Goal: Task Accomplishment & Management: Use online tool/utility

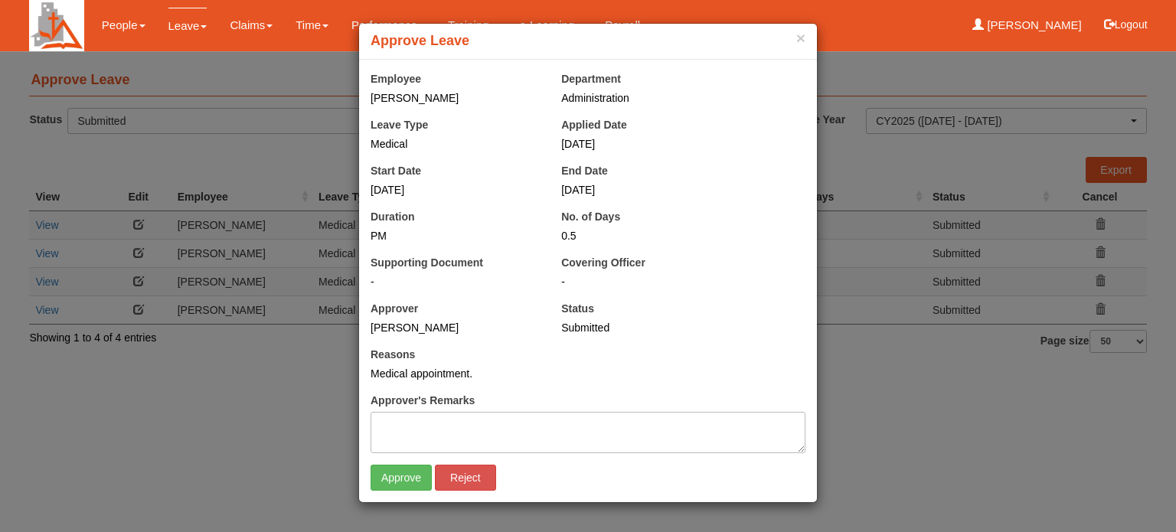
select select "50"
click at [395, 474] on input "Approve" at bounding box center [401, 478] width 61 height 26
select select "50"
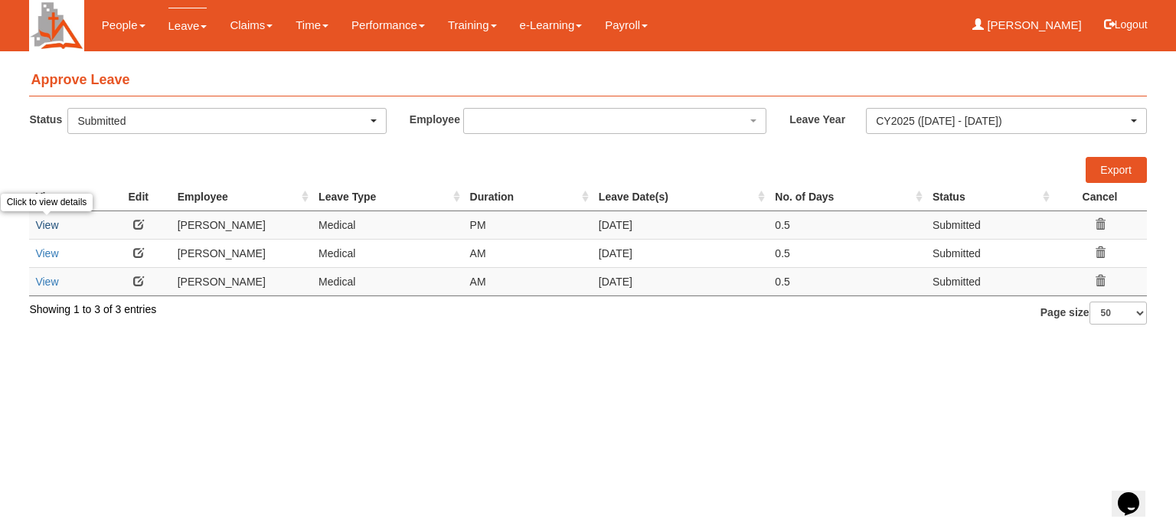
click at [46, 227] on link "View" at bounding box center [46, 225] width 23 height 12
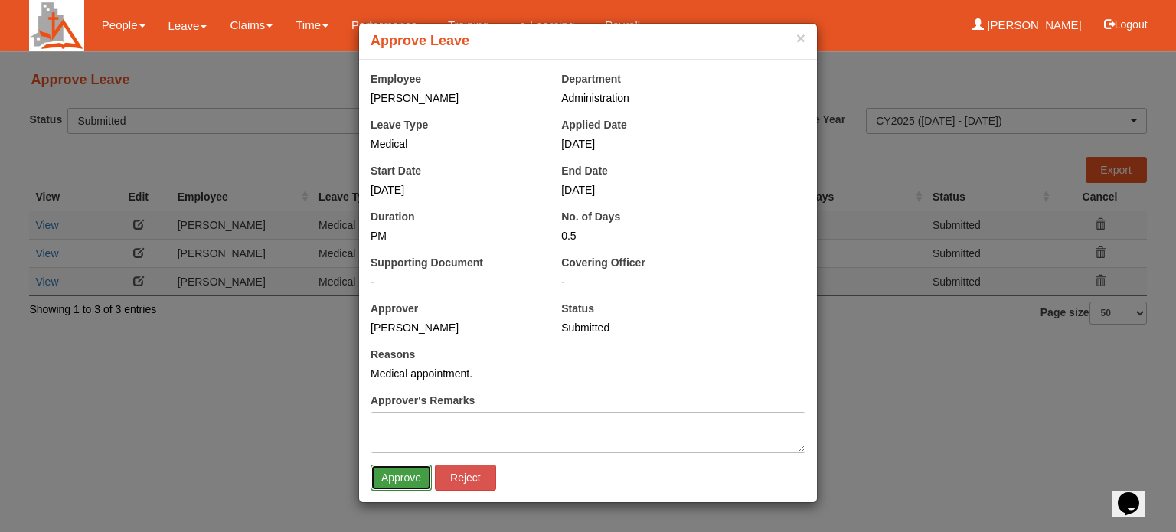
click at [396, 480] on input "Approve" at bounding box center [401, 478] width 61 height 26
select select "50"
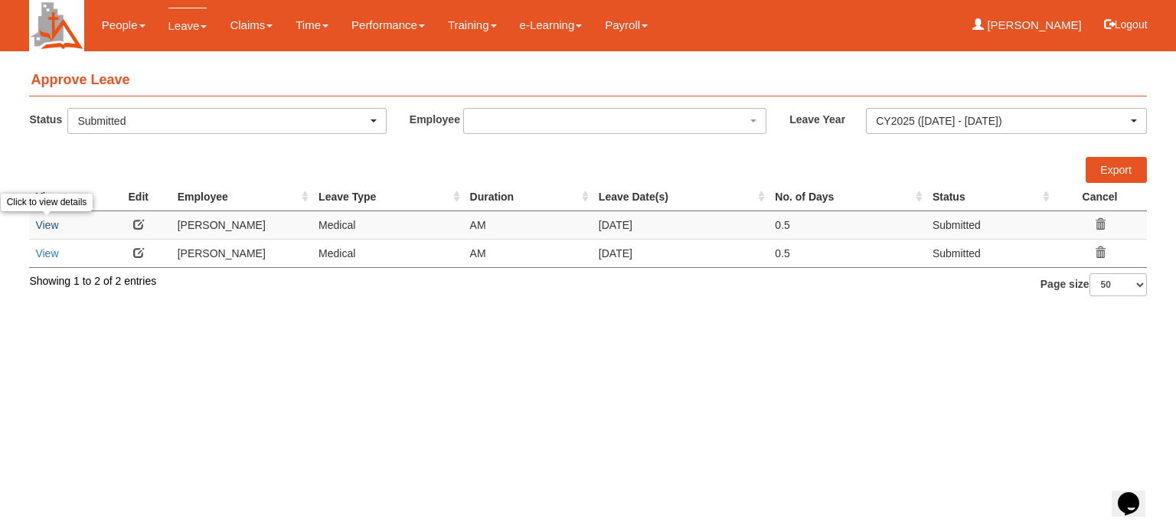
click at [47, 229] on link "View" at bounding box center [46, 225] width 23 height 12
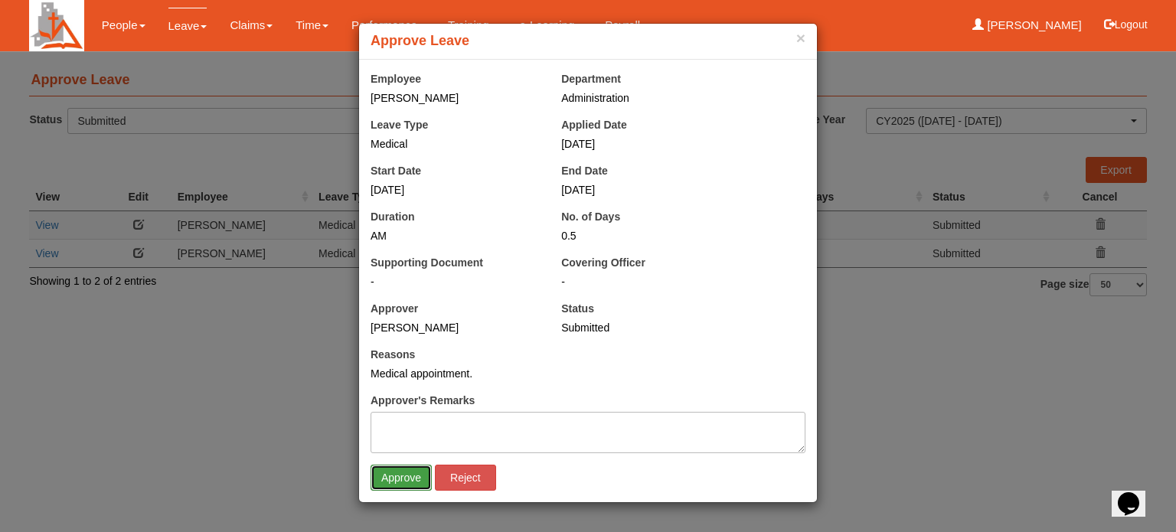
click at [393, 481] on input "Approve" at bounding box center [401, 478] width 61 height 26
select select "50"
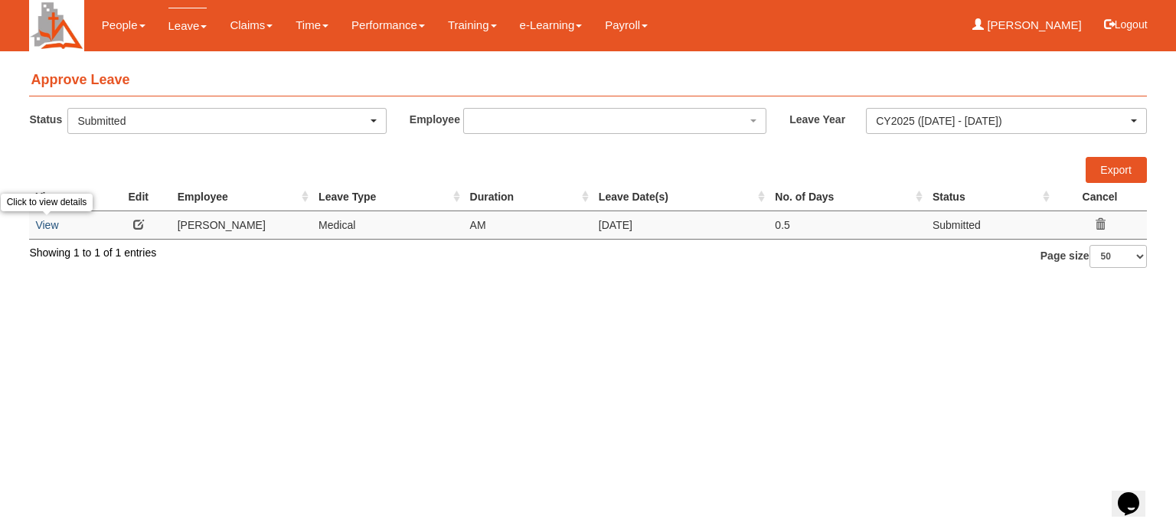
click at [47, 220] on link "View" at bounding box center [46, 225] width 23 height 12
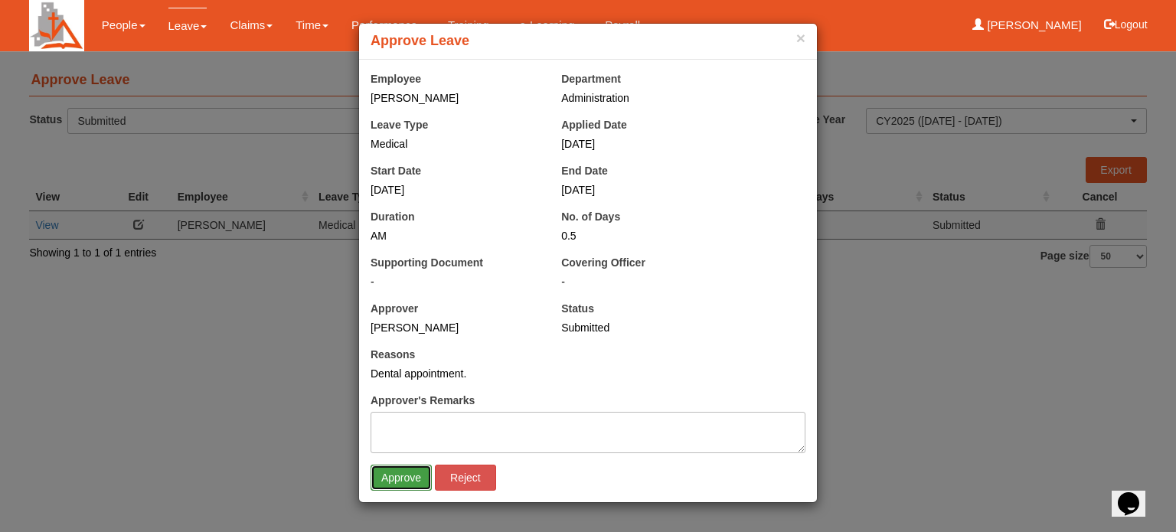
click at [407, 471] on input "Approve" at bounding box center [401, 478] width 61 height 26
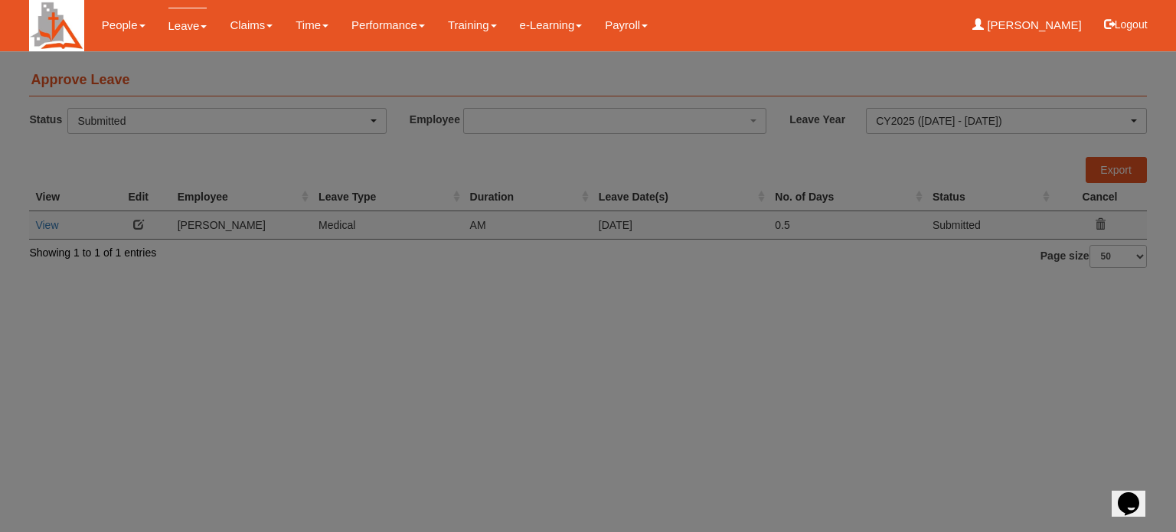
select select "50"
